Goal: Navigation & Orientation: Find specific page/section

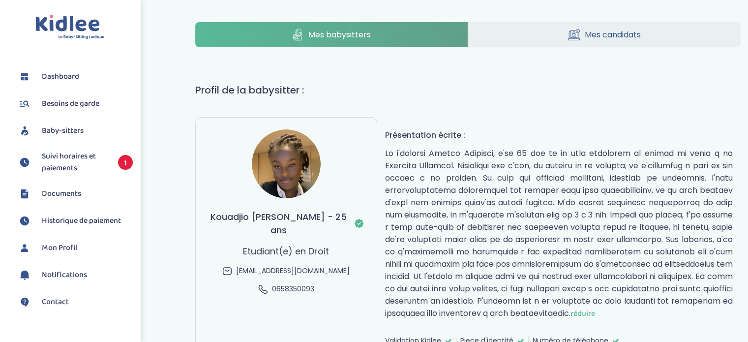
click at [335, 34] on span "Mes babysitters" at bounding box center [340, 35] width 62 height 12
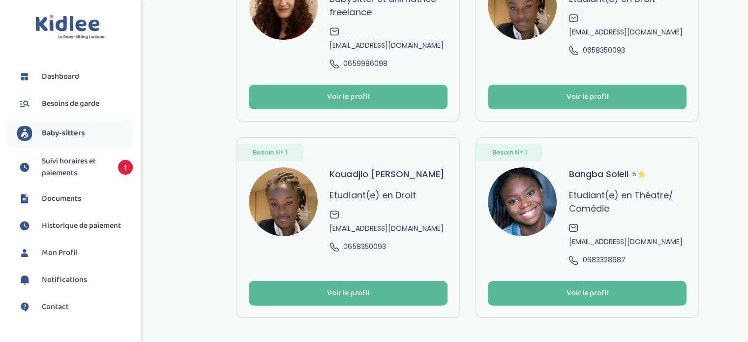
scroll to position [134, 0]
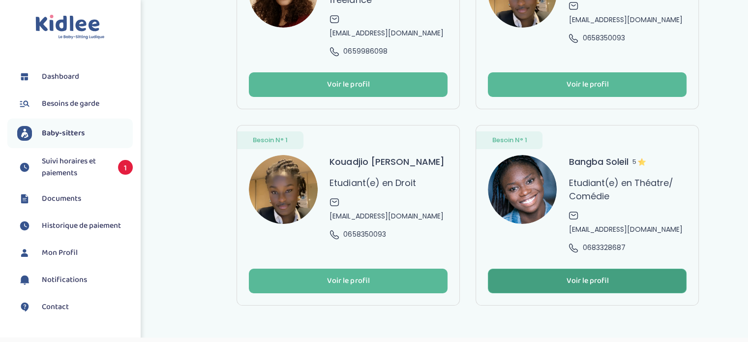
click at [601, 276] on div "Voir le profil" at bounding box center [587, 281] width 42 height 11
click at [608, 276] on div "Voir le profil" at bounding box center [587, 281] width 42 height 11
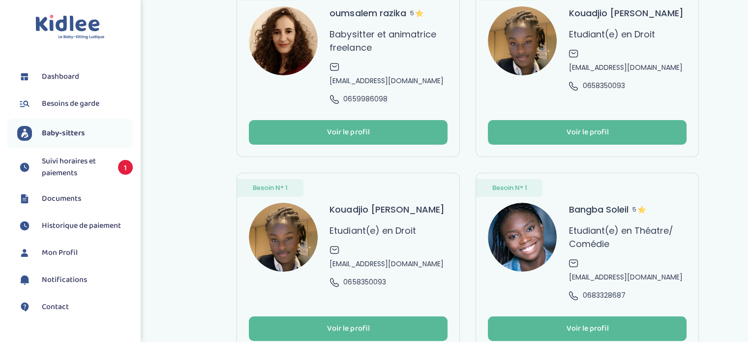
scroll to position [0, 0]
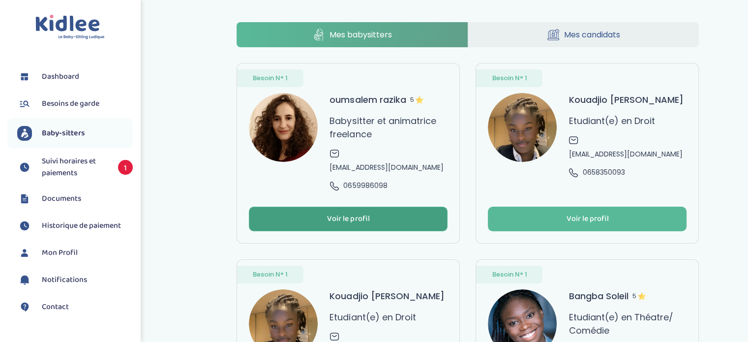
click at [355, 214] on div "Voir le profil" at bounding box center [348, 219] width 42 height 11
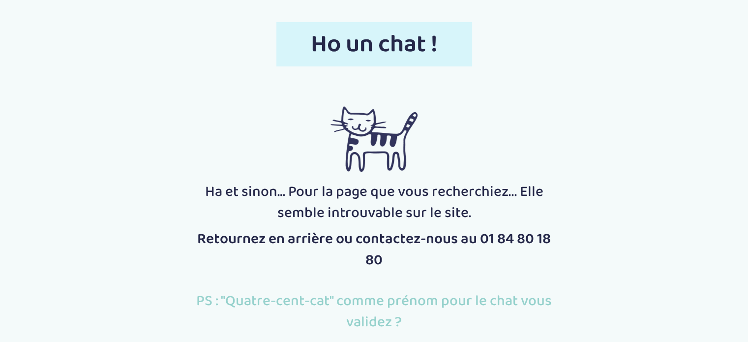
scroll to position [49, 0]
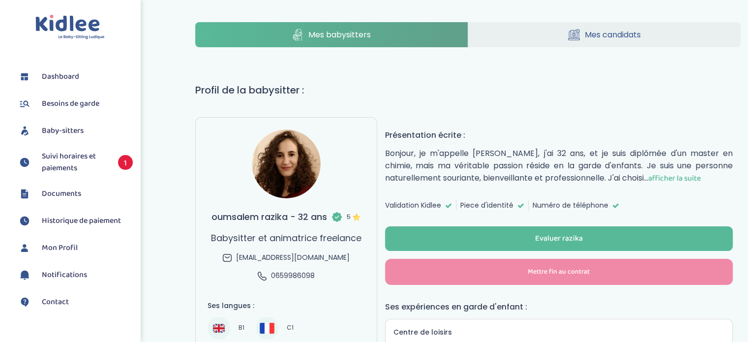
click at [648, 173] on span "afficher la suite" at bounding box center [674, 178] width 53 height 12
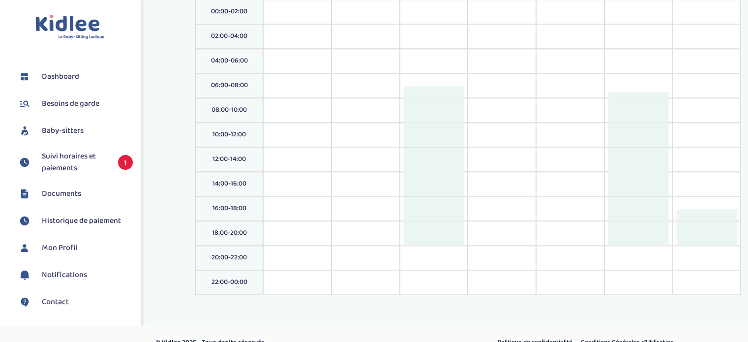
scroll to position [956, 0]
